Goal: Task Accomplishment & Management: Use online tool/utility

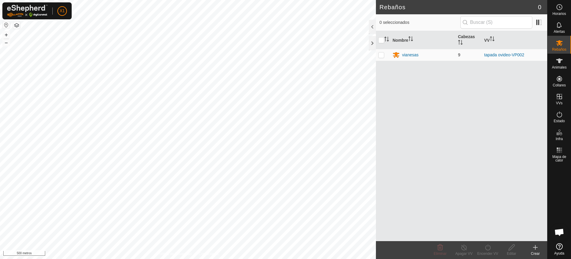
click at [401, 59] on td "vianesas" at bounding box center [422, 55] width 65 height 12
click at [406, 56] on font "vianesas" at bounding box center [410, 54] width 16 height 5
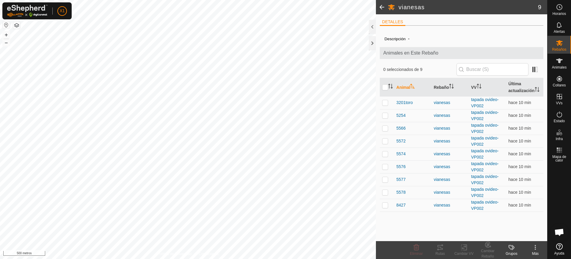
click at [4, 21] on button "button" at bounding box center [6, 24] width 7 height 7
click at [4, 29] on div at bounding box center [6, 25] width 7 height 8
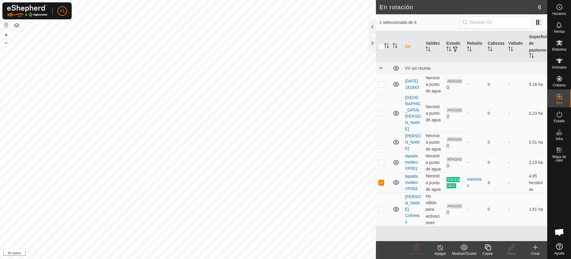
click at [486, 248] on icon at bounding box center [488, 247] width 6 height 6
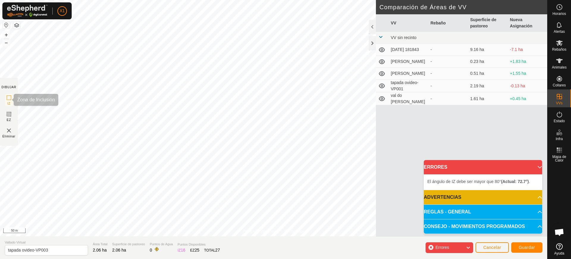
click at [11, 99] on rect at bounding box center [9, 97] width 5 height 5
click at [12, 117] on section "DIBUJAR IZ EZ Eliminar" at bounding box center [9, 112] width 18 height 68
click at [11, 119] on span "EZ" at bounding box center [9, 120] width 4 height 4
click at [8, 128] on img at bounding box center [8, 130] width 7 height 7
click at [11, 128] on img at bounding box center [8, 130] width 7 height 7
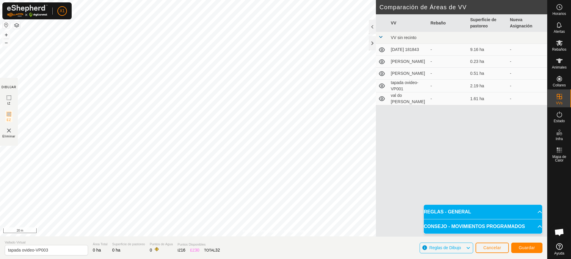
click at [12, 128] on img at bounding box center [8, 130] width 7 height 7
click at [14, 128] on div "Eliminar" at bounding box center [8, 133] width 13 height 12
click at [15, 128] on div "Eliminar" at bounding box center [8, 133] width 13 height 12
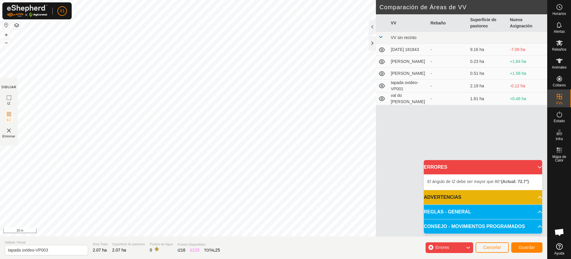
click at [9, 126] on section "DIBUJAR IZ EZ Eliminar" at bounding box center [9, 112] width 18 height 68
click at [6, 96] on icon at bounding box center [8, 97] width 7 height 7
click at [9, 110] on icon at bounding box center [8, 113] width 7 height 7
click at [297, 258] on html "X1 Horarios Alertas Rebaños Animales Collares VVs Estado Infra Mapa de Calor Ay…" at bounding box center [285, 129] width 571 height 259
click at [514, 242] on div "Guardar" at bounding box center [527, 247] width 31 height 14
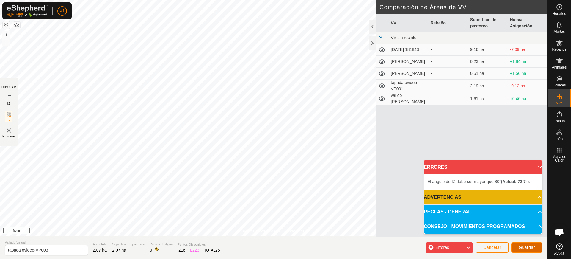
click at [518, 243] on button "Guardar" at bounding box center [527, 247] width 31 height 10
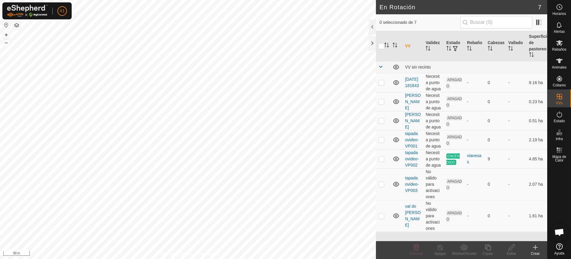
click at [7, 26] on button "button" at bounding box center [6, 24] width 7 height 7
click at [380, 187] on td at bounding box center [383, 184] width 14 height 32
checkbox input "true"
click at [383, 159] on p-checkbox at bounding box center [382, 158] width 6 height 5
checkbox input "true"
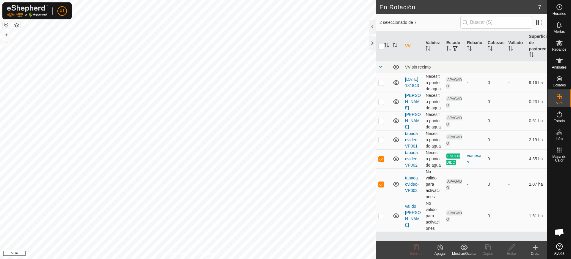
click at [382, 183] on p-checkbox at bounding box center [382, 184] width 6 height 5
click at [385, 182] on td at bounding box center [383, 184] width 14 height 32
click at [382, 182] on p-checkbox at bounding box center [382, 184] width 6 height 5
checkbox input "false"
click at [382, 137] on p-checkbox at bounding box center [382, 139] width 6 height 5
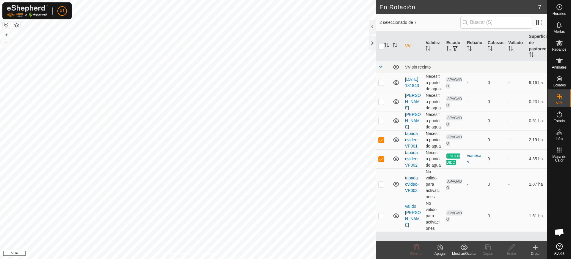
click at [379, 141] on p-checkbox at bounding box center [382, 139] width 6 height 5
checkbox input "false"
click at [382, 159] on p-checkbox at bounding box center [382, 158] width 6 height 5
checkbox input "false"
click at [380, 179] on td at bounding box center [383, 184] width 14 height 32
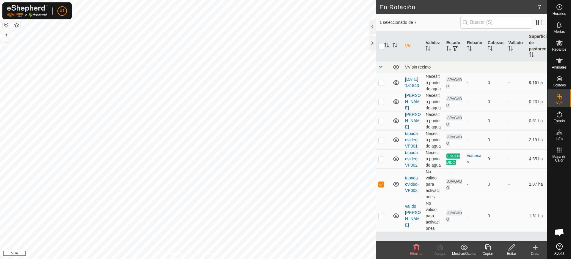
click at [415, 248] on icon at bounding box center [416, 246] width 7 height 7
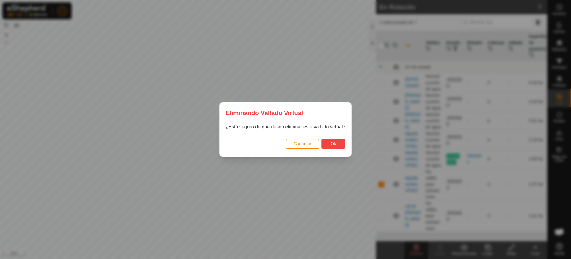
click at [334, 141] on span "Ok" at bounding box center [334, 143] width 6 height 5
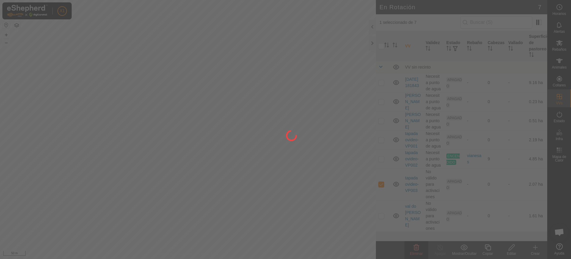
checkbox input "false"
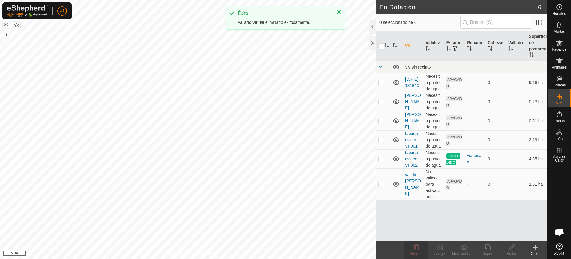
checkbox input "true"
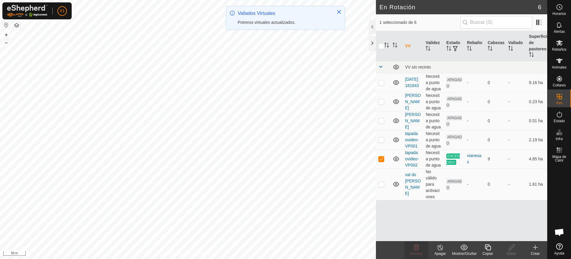
click at [491, 246] on icon at bounding box center [487, 246] width 7 height 7
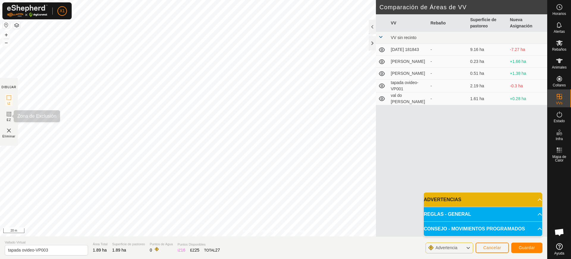
click at [9, 112] on rect at bounding box center [9, 114] width 5 height 5
click at [7, 133] on img at bounding box center [8, 130] width 7 height 7
click at [9, 136] on span "Eliminar" at bounding box center [8, 136] width 13 height 4
click at [11, 135] on span "Eliminar" at bounding box center [8, 136] width 13 height 4
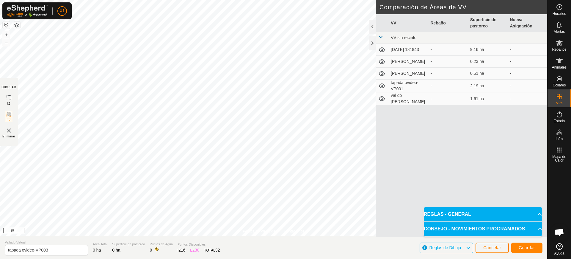
click at [12, 133] on div "Eliminar" at bounding box center [8, 133] width 13 height 12
click at [11, 133] on img at bounding box center [8, 130] width 7 height 7
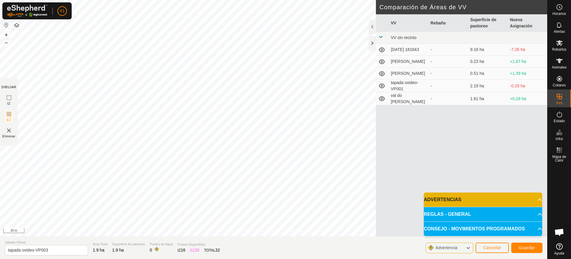
click at [8, 135] on span "Eliminar" at bounding box center [8, 136] width 13 height 4
click at [7, 135] on span "Eliminar" at bounding box center [8, 136] width 13 height 4
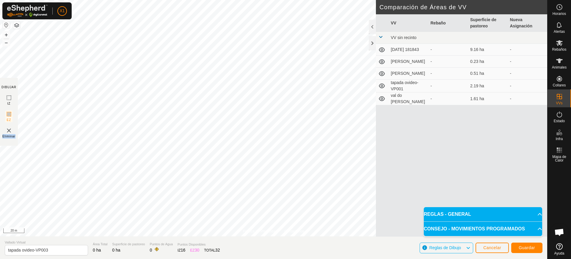
click at [8, 135] on span "Eliminar" at bounding box center [8, 136] width 13 height 4
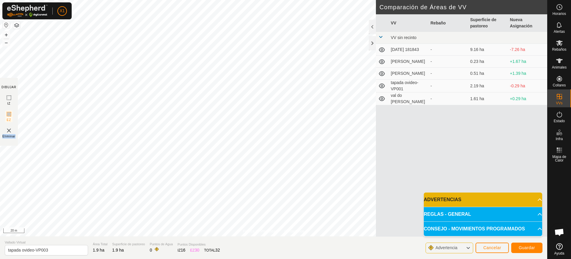
click at [8, 135] on span "Eliminar" at bounding box center [8, 136] width 13 height 4
click at [10, 99] on icon at bounding box center [8, 97] width 7 height 7
click at [526, 247] on span "Guardar" at bounding box center [527, 247] width 16 height 5
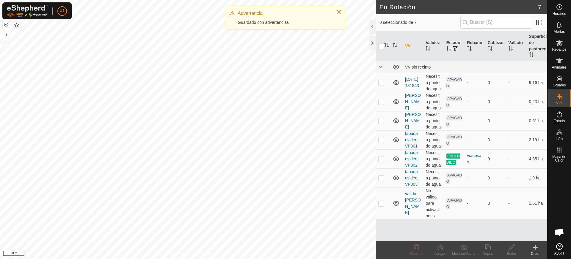
checkbox input "true"
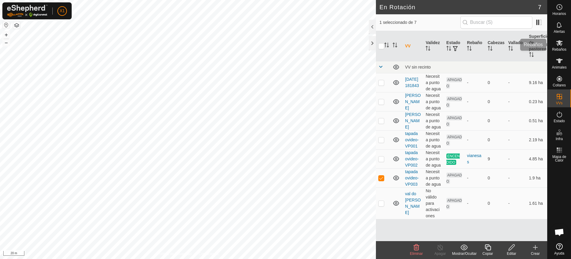
click at [559, 44] on icon at bounding box center [559, 42] width 7 height 7
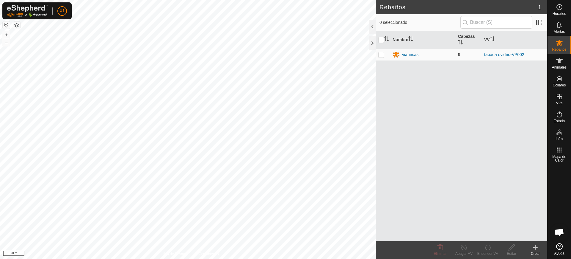
click at [383, 53] on p-checkbox at bounding box center [382, 54] width 6 height 5
checkbox input "true"
click at [487, 246] on icon at bounding box center [487, 246] width 7 height 7
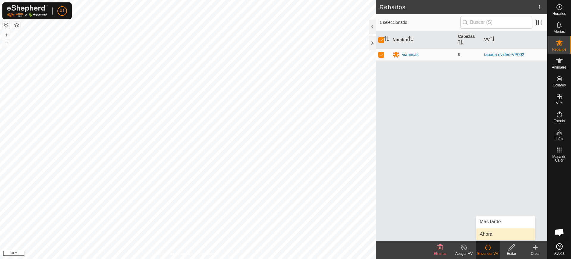
click at [492, 233] on link "Ahora" at bounding box center [505, 234] width 59 height 12
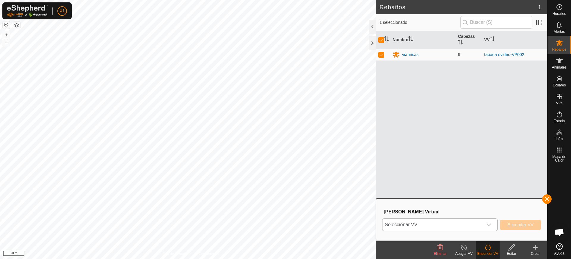
click at [426, 227] on span "Seleccionar VV" at bounding box center [433, 224] width 101 height 12
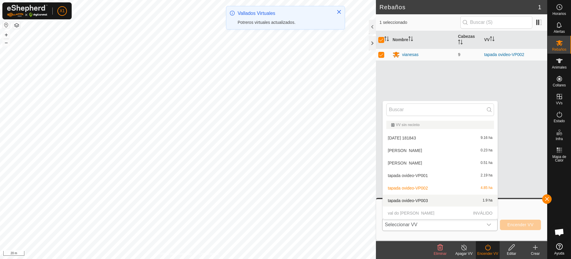
click at [426, 199] on li "tapada ovideo-VP003 1.9 ha" at bounding box center [440, 200] width 115 height 12
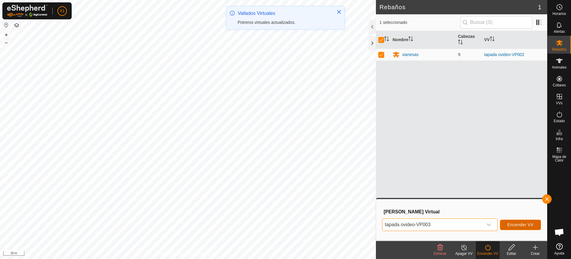
click at [512, 224] on span "Encender VV" at bounding box center [521, 224] width 26 height 5
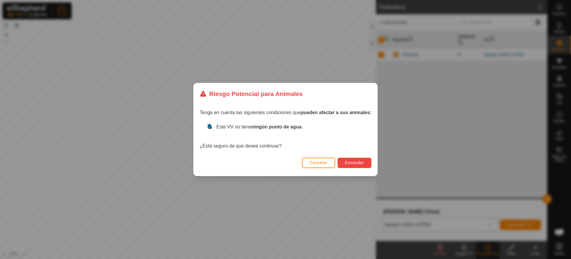
click at [354, 164] on span "Encender" at bounding box center [354, 162] width 19 height 5
